Goal: Communication & Community: Answer question/provide support

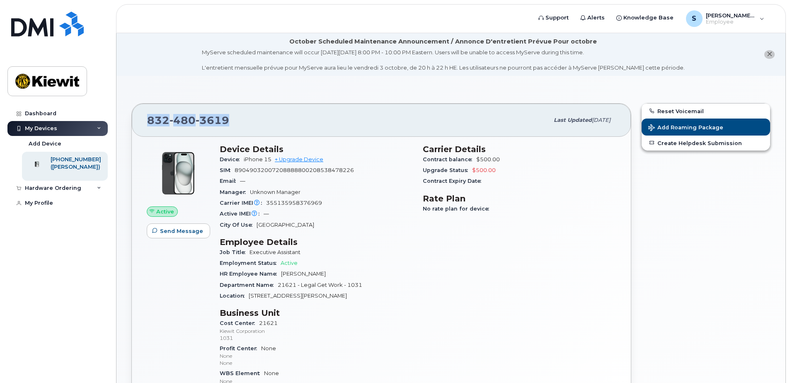
drag, startPoint x: 233, startPoint y: 117, endPoint x: 149, endPoint y: 121, distance: 84.2
click at [149, 121] on div "[PHONE_NUMBER]" at bounding box center [347, 119] width 401 height 17
copy span "[PHONE_NUMBER]"
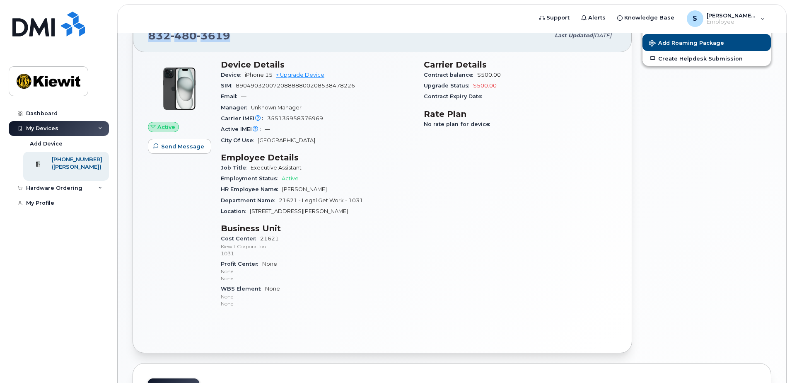
scroll to position [41, 0]
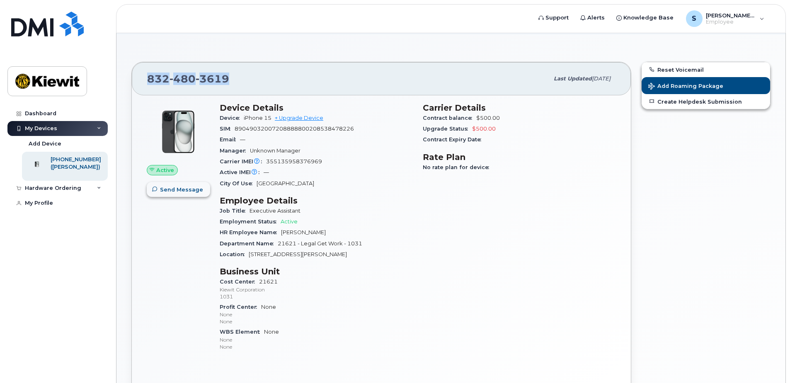
click at [166, 192] on span "Send Message" at bounding box center [181, 190] width 43 height 8
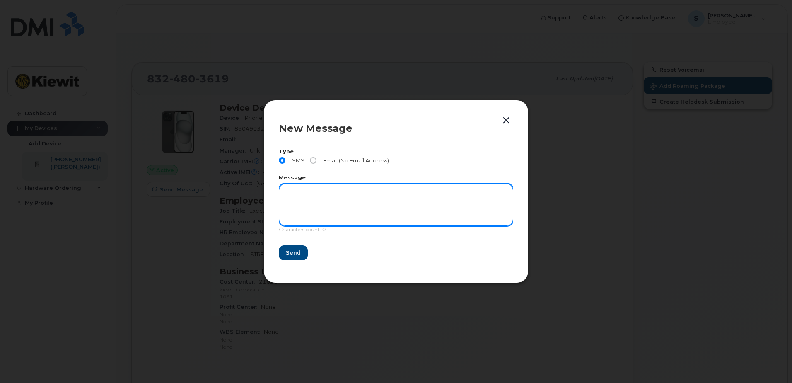
click at [382, 197] on textarea at bounding box center [396, 205] width 234 height 42
type textarea "This should be for Employee [PERSON_NAME]"
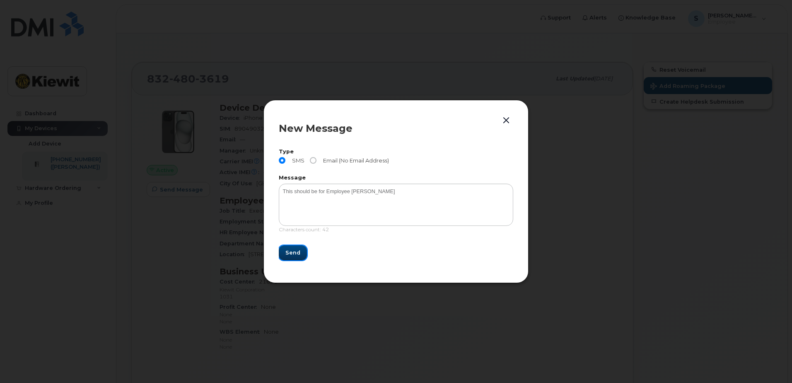
click at [295, 252] on span "Send" at bounding box center [292, 253] width 15 height 8
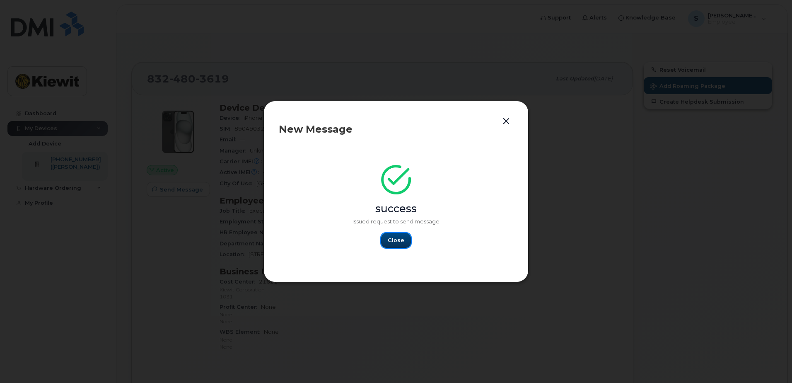
click at [401, 237] on span "Close" at bounding box center [396, 240] width 17 height 8
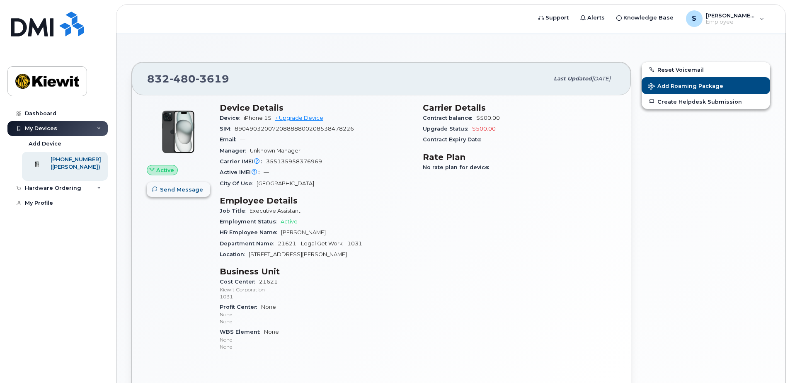
click at [181, 185] on button "Send Message" at bounding box center [178, 189] width 63 height 15
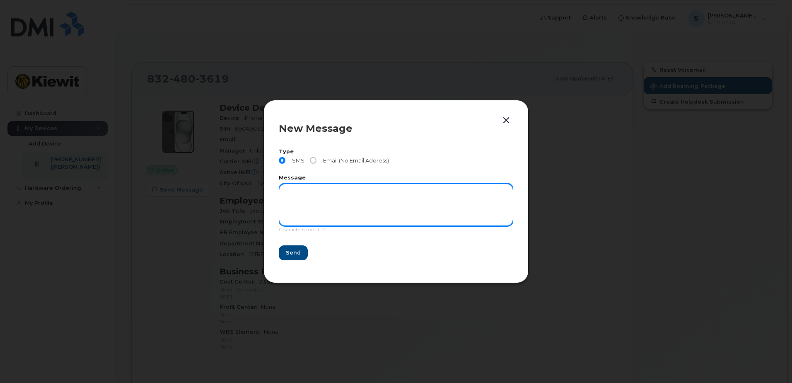
click at [319, 199] on textarea at bounding box center [396, 205] width 234 height 42
click at [351, 189] on textarea "His employer number is 00584481" at bounding box center [396, 205] width 234 height 42
click at [354, 190] on textarea "His employer number is 00584481" at bounding box center [396, 205] width 234 height 42
type textarea "His employer number is 00586481"
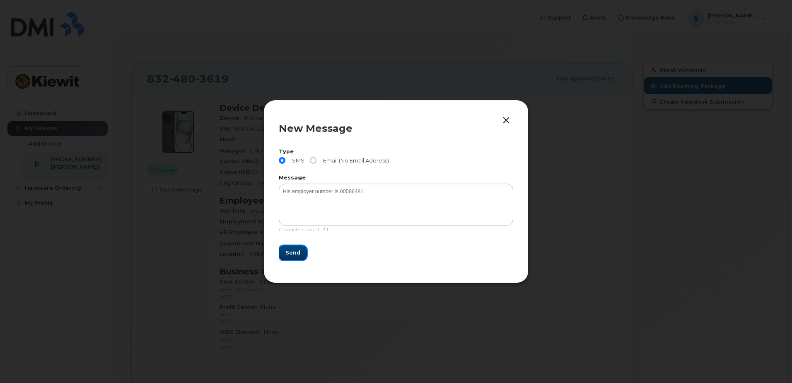
click at [295, 252] on span "Send" at bounding box center [292, 253] width 15 height 8
